Goal: Entertainment & Leisure: Consume media (video, audio)

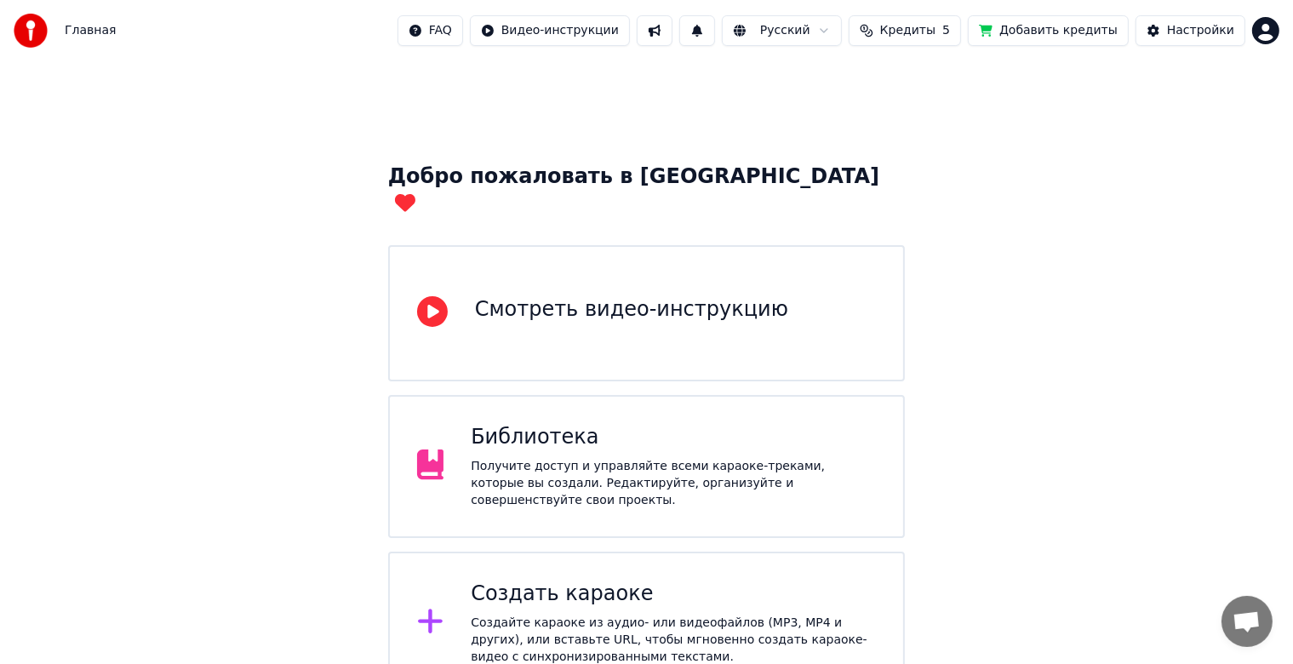
click at [720, 424] on div "Библиотека" at bounding box center [673, 437] width 405 height 27
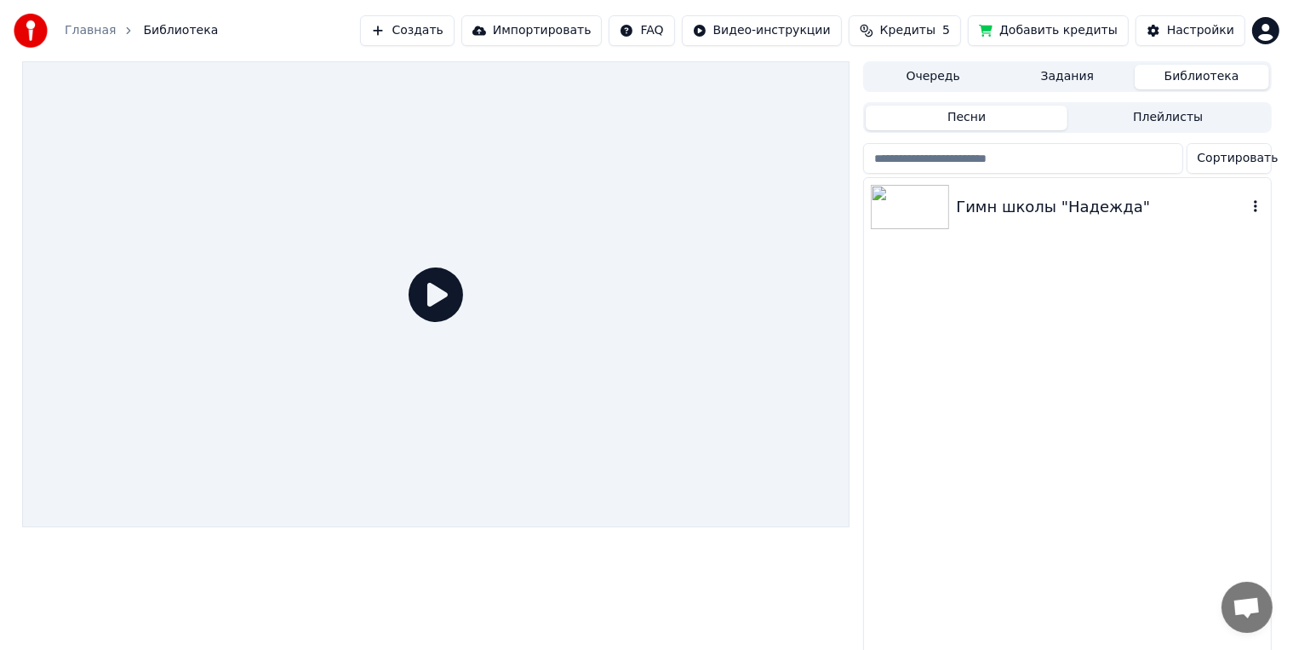
click at [938, 208] on img at bounding box center [910, 207] width 78 height 44
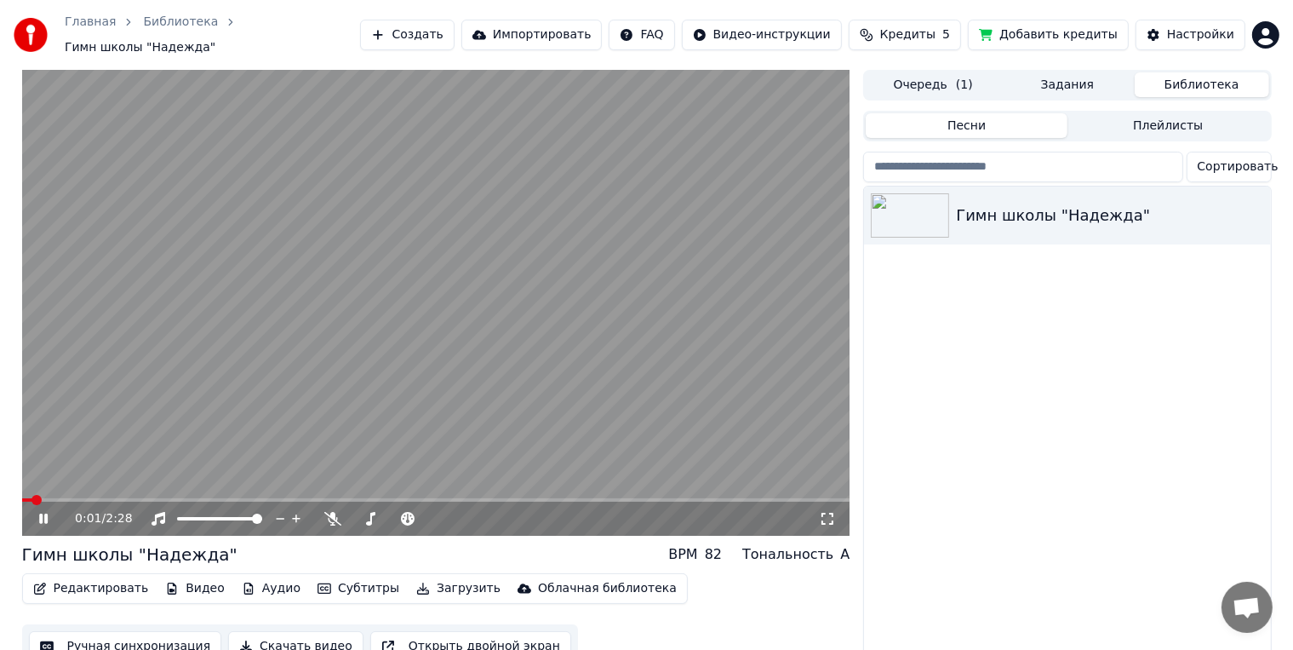
click at [532, 295] on video at bounding box center [436, 303] width 828 height 466
click at [827, 512] on icon at bounding box center [827, 519] width 17 height 14
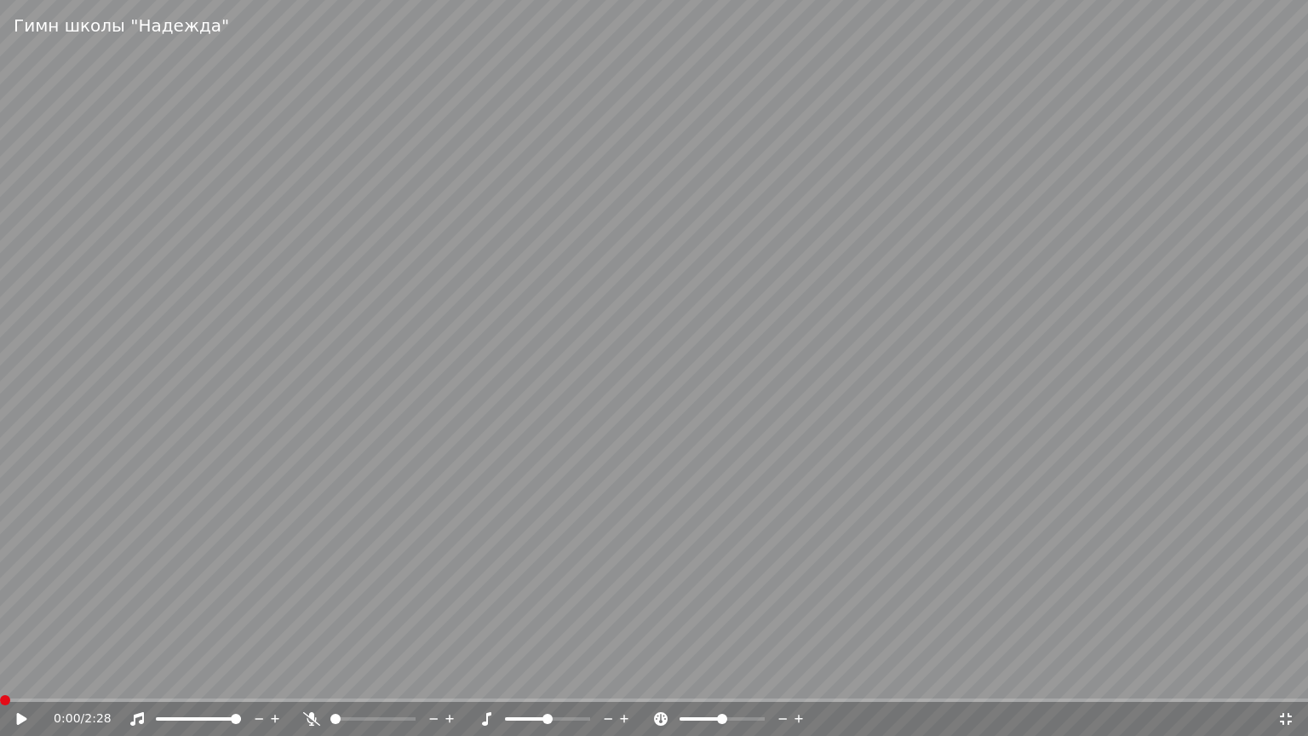
click at [0, 663] on span at bounding box center [0, 699] width 0 height 3
click at [0, 663] on span at bounding box center [5, 700] width 10 height 10
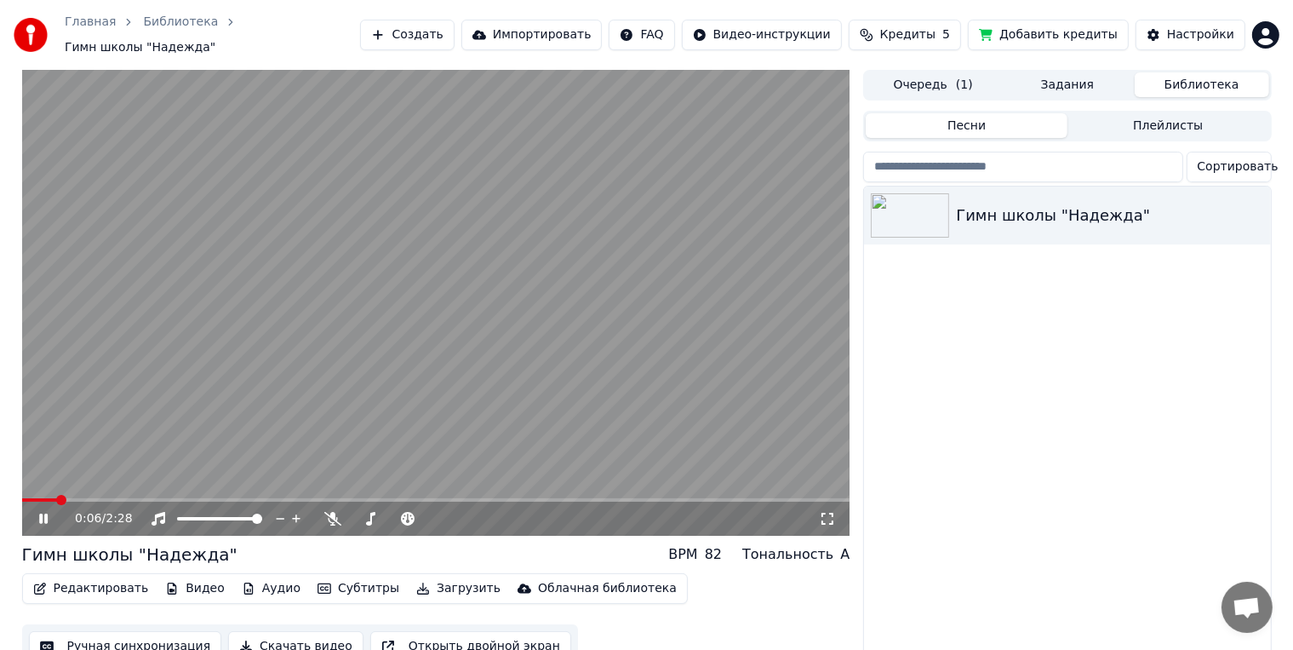
click at [37, 512] on icon at bounding box center [56, 519] width 40 height 14
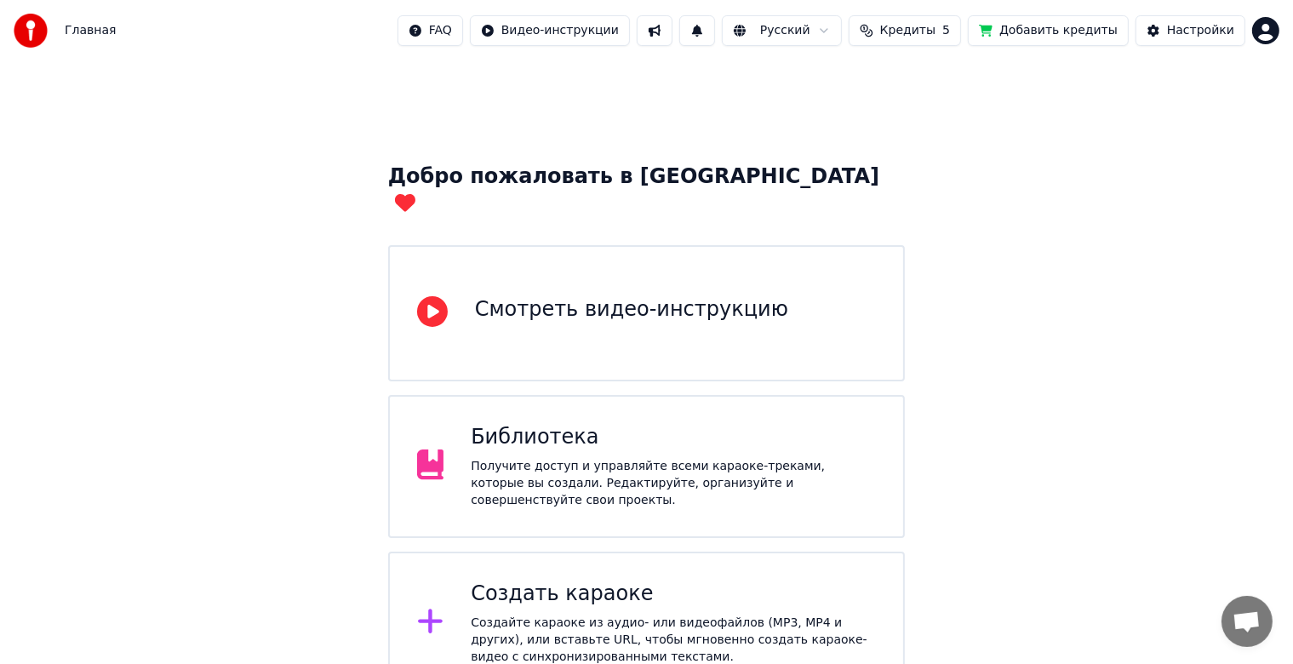
click at [701, 432] on div "Библиотека Получите доступ и управляйте всеми караоке-треками, которые вы созда…" at bounding box center [673, 466] width 405 height 85
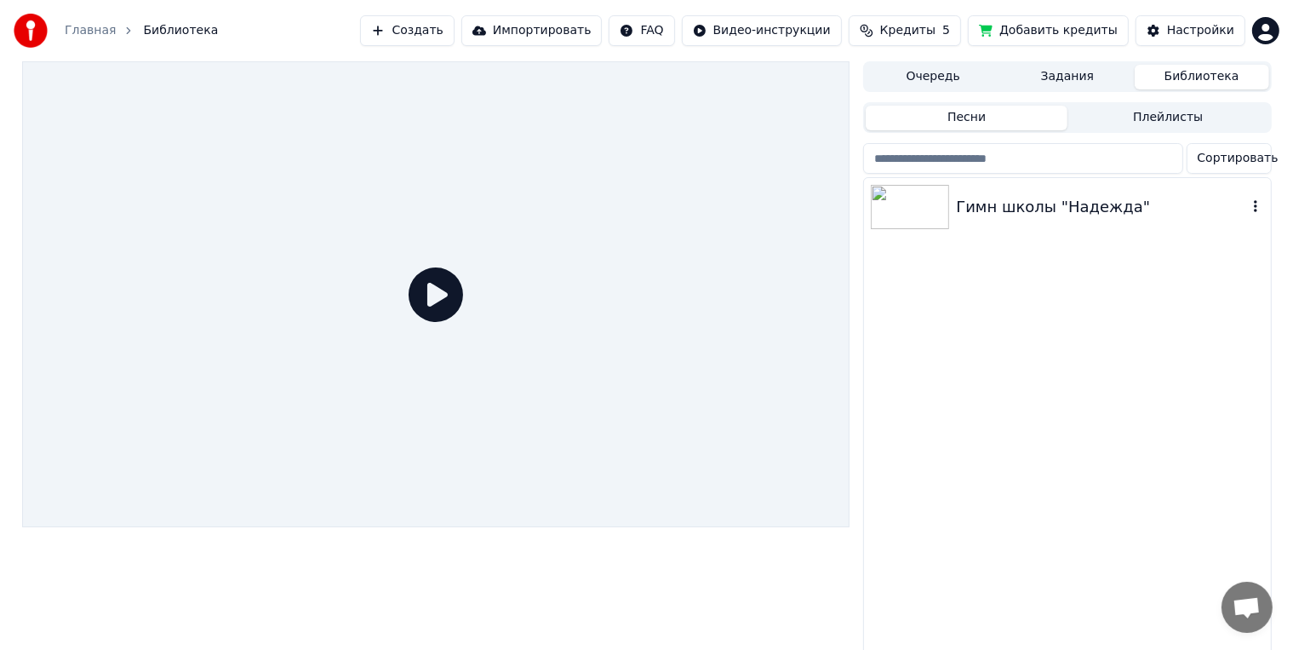
click at [1011, 195] on div "Гимн школы "Надежда"" at bounding box center [1101, 207] width 290 height 24
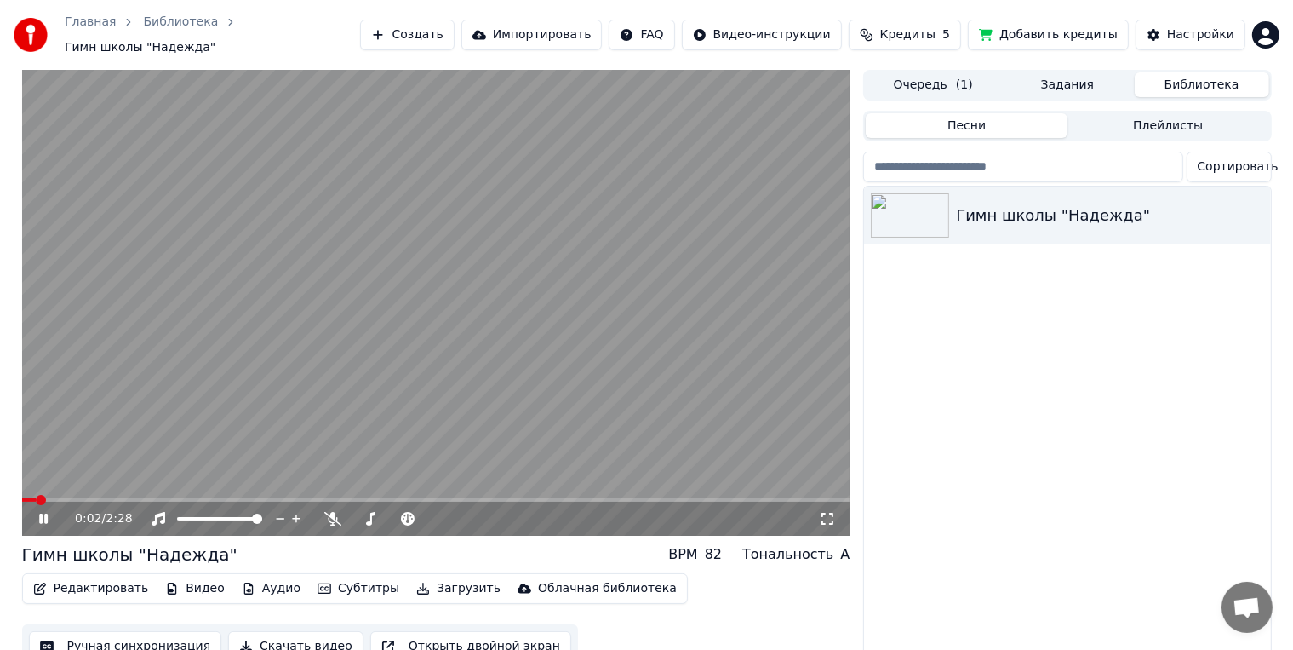
click at [119, 583] on button "Редактировать" at bounding box center [90, 588] width 129 height 24
click at [556, 288] on video at bounding box center [436, 303] width 828 height 466
click at [1167, 25] on button "Настройки" at bounding box center [1191, 35] width 110 height 31
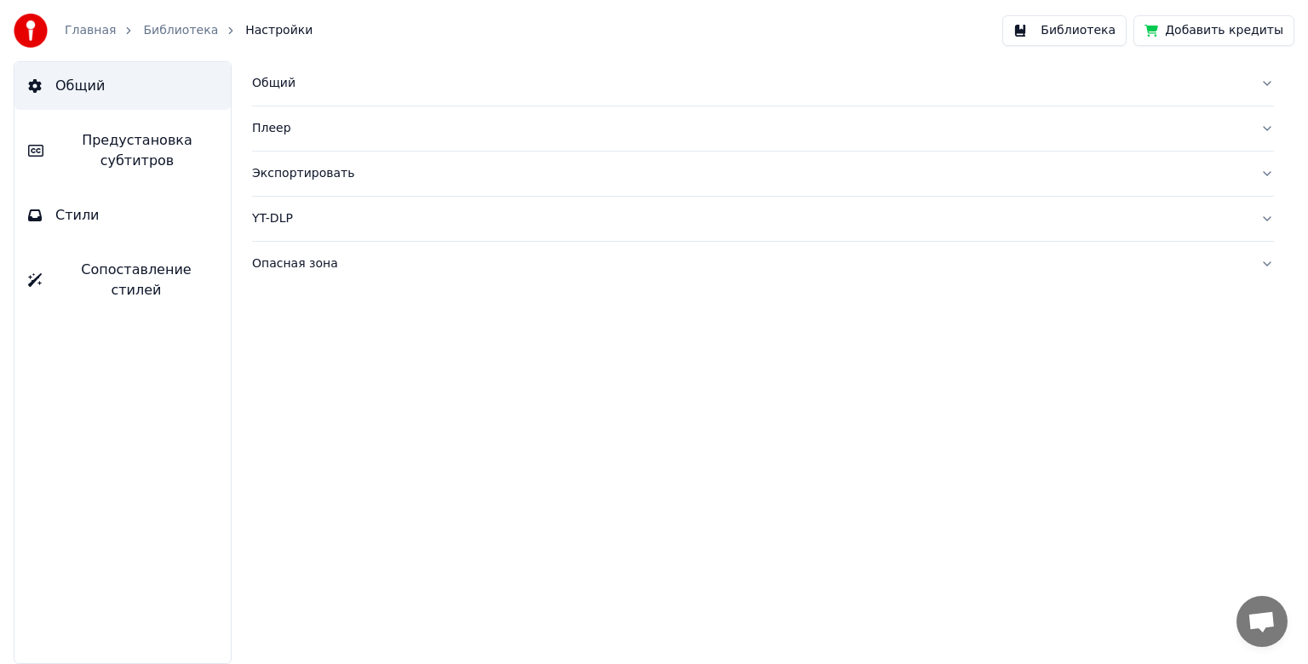
click at [152, 165] on span "Предустановка субтитров" at bounding box center [137, 150] width 160 height 41
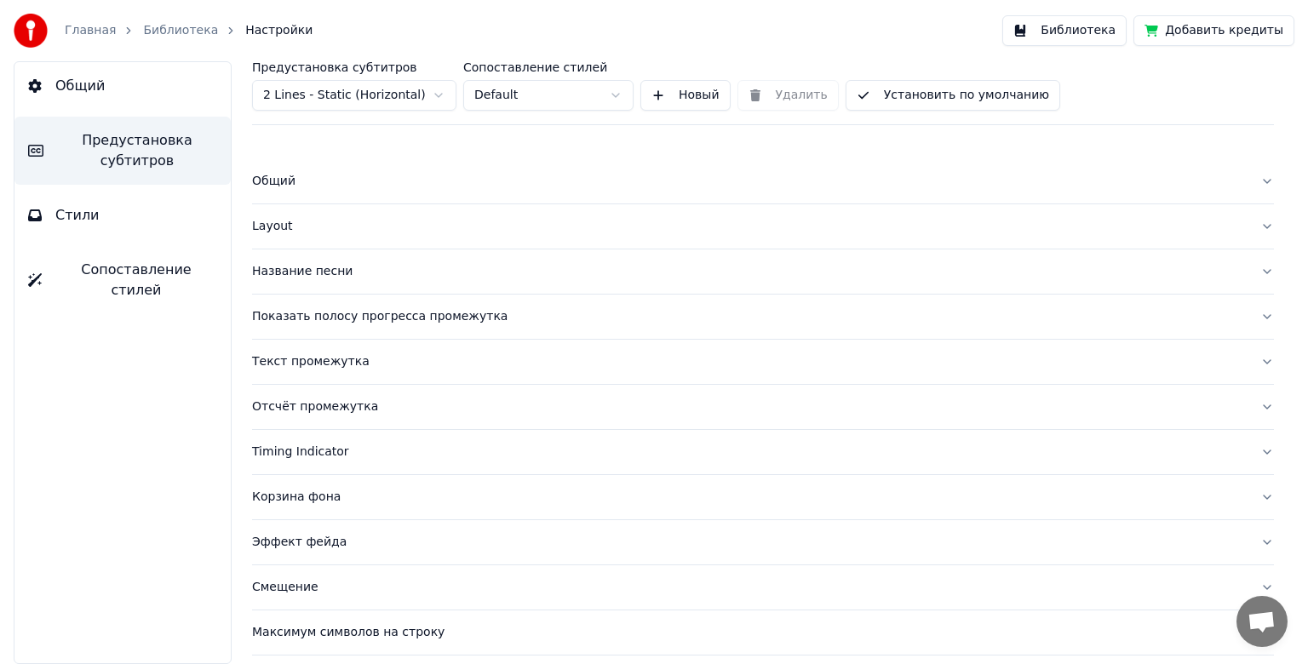
click at [314, 274] on div "Название песни" at bounding box center [749, 271] width 994 height 17
